Goal: Transaction & Acquisition: Book appointment/travel/reservation

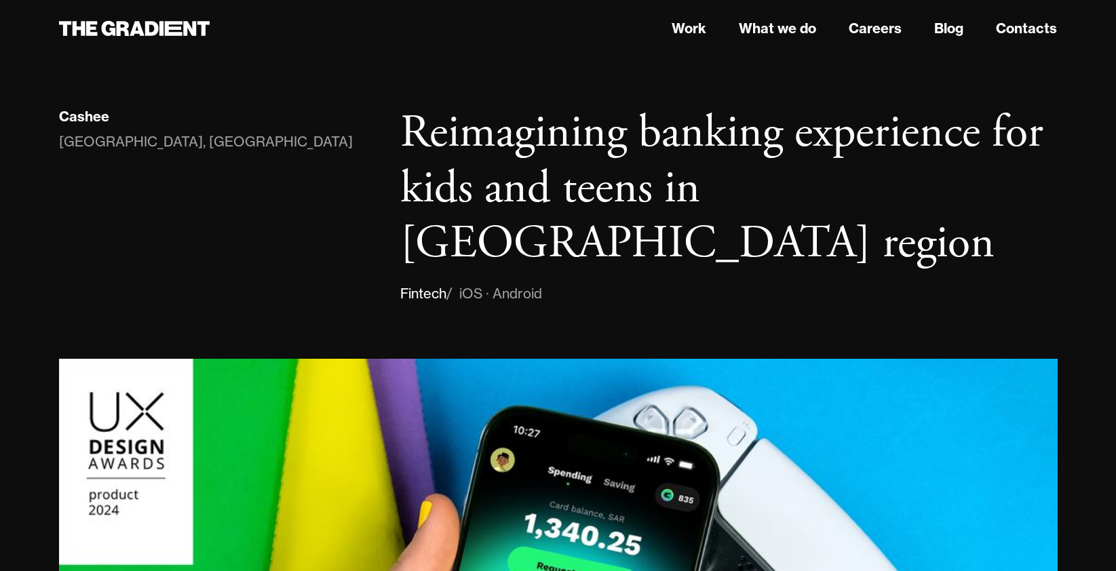
scroll to position [3552, 0]
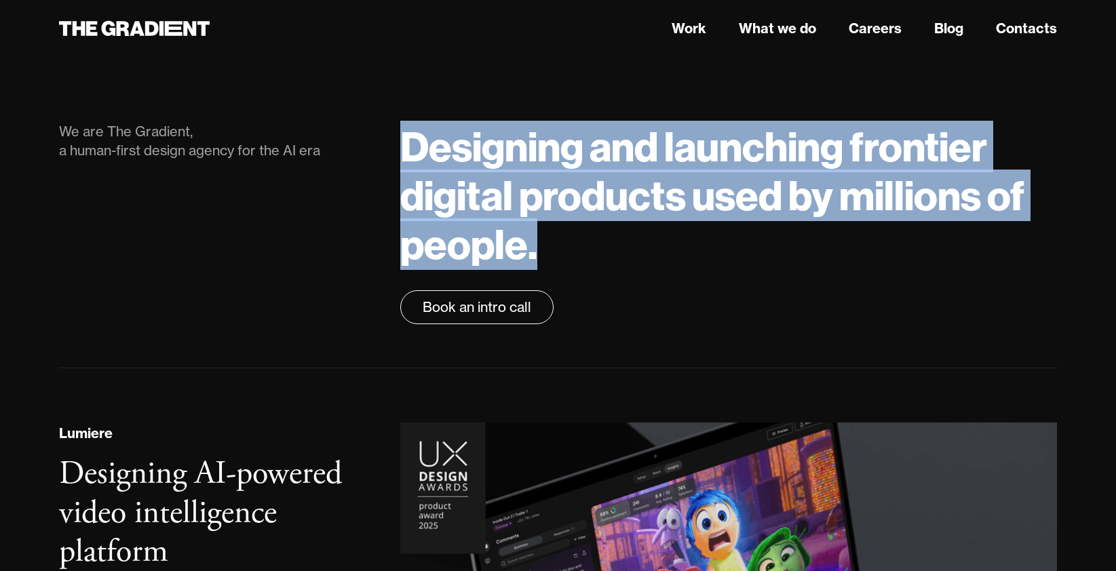
drag, startPoint x: 544, startPoint y: 251, endPoint x: 400, endPoint y: 159, distance: 171.1
click at [400, 159] on div "Designing and launching frontier digital products used by millions of people. B…" at bounding box center [729, 223] width 684 height 202
click at [391, 103] on div at bounding box center [391, 103] width 0 height 0
click at [436, 132] on h1 "Designing and launching frontier digital products used by millions of people." at bounding box center [728, 195] width 657 height 147
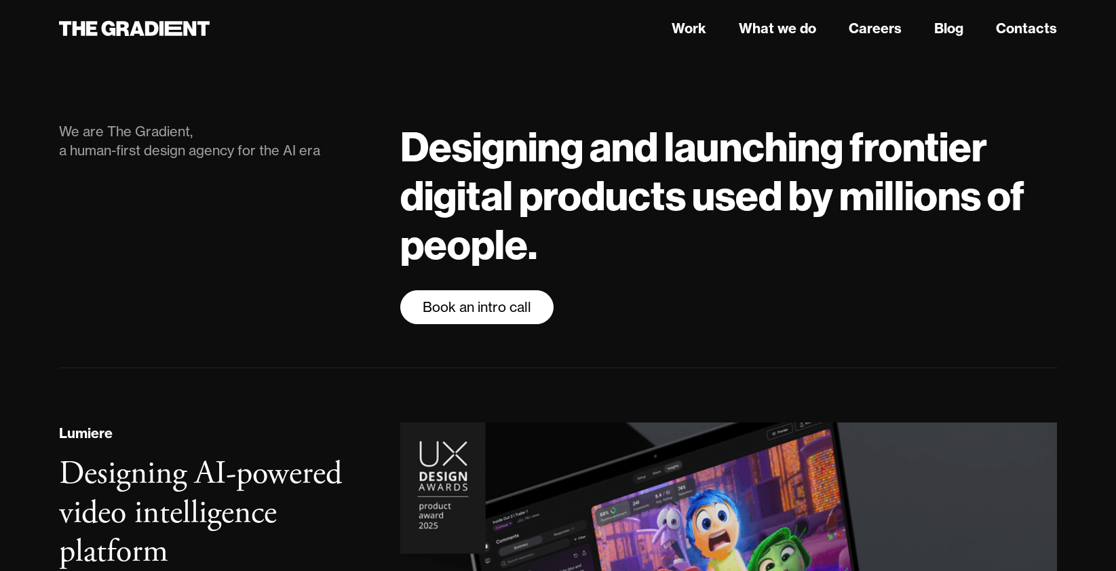
click at [509, 301] on link "Book an intro call" at bounding box center [476, 307] width 153 height 34
